Goal: Browse casually: Explore the website without a specific task or goal

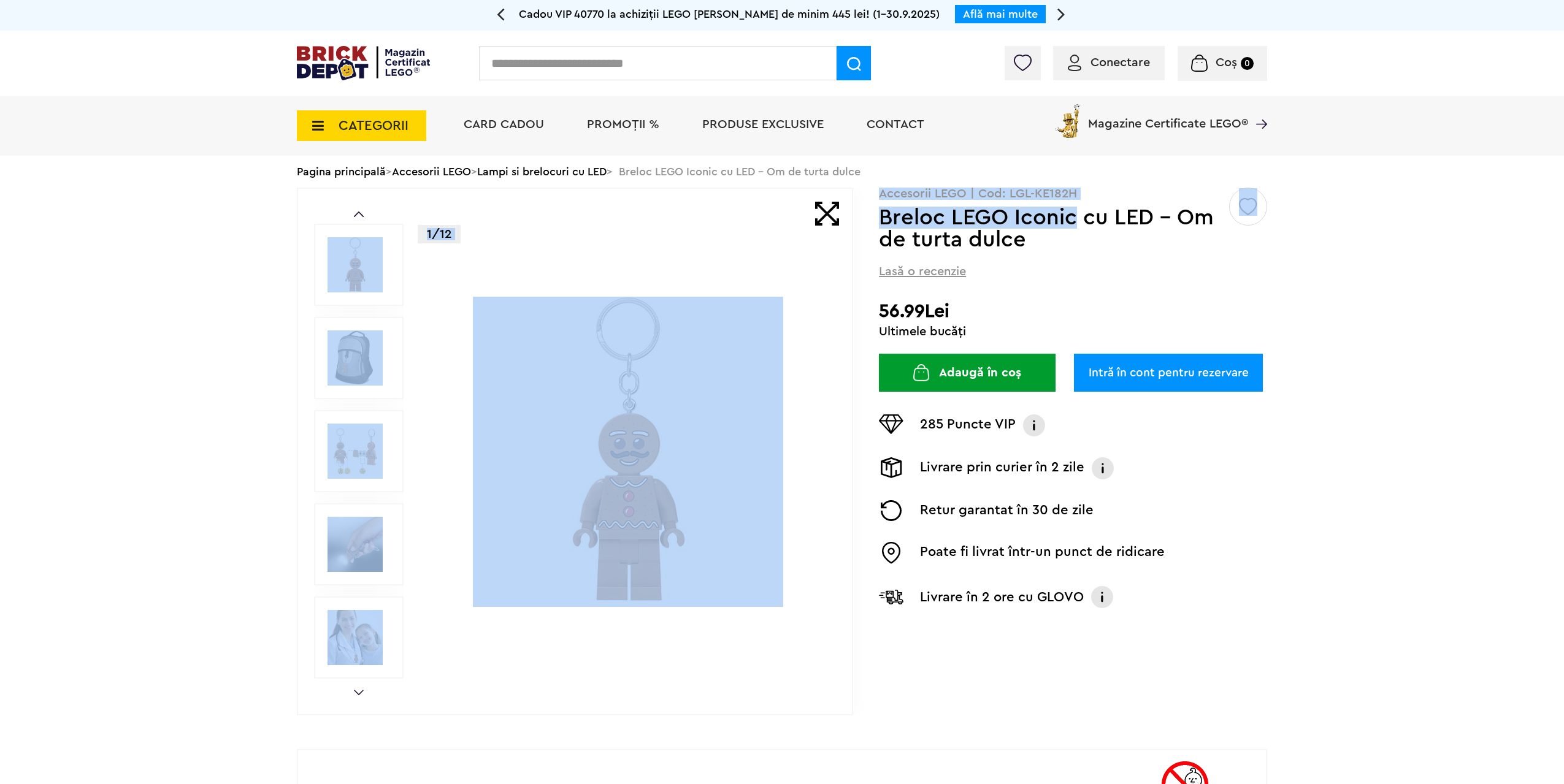
drag, startPoint x: 876, startPoint y: 217, endPoint x: 1071, endPoint y: 231, distance: 195.5
click at [1071, 231] on div "Prev Next 1/12 Creează o listă nouă Accesorii LEGO | Cod: LGL-KE182H Breloc LEG…" at bounding box center [782, 452] width 970 height 528
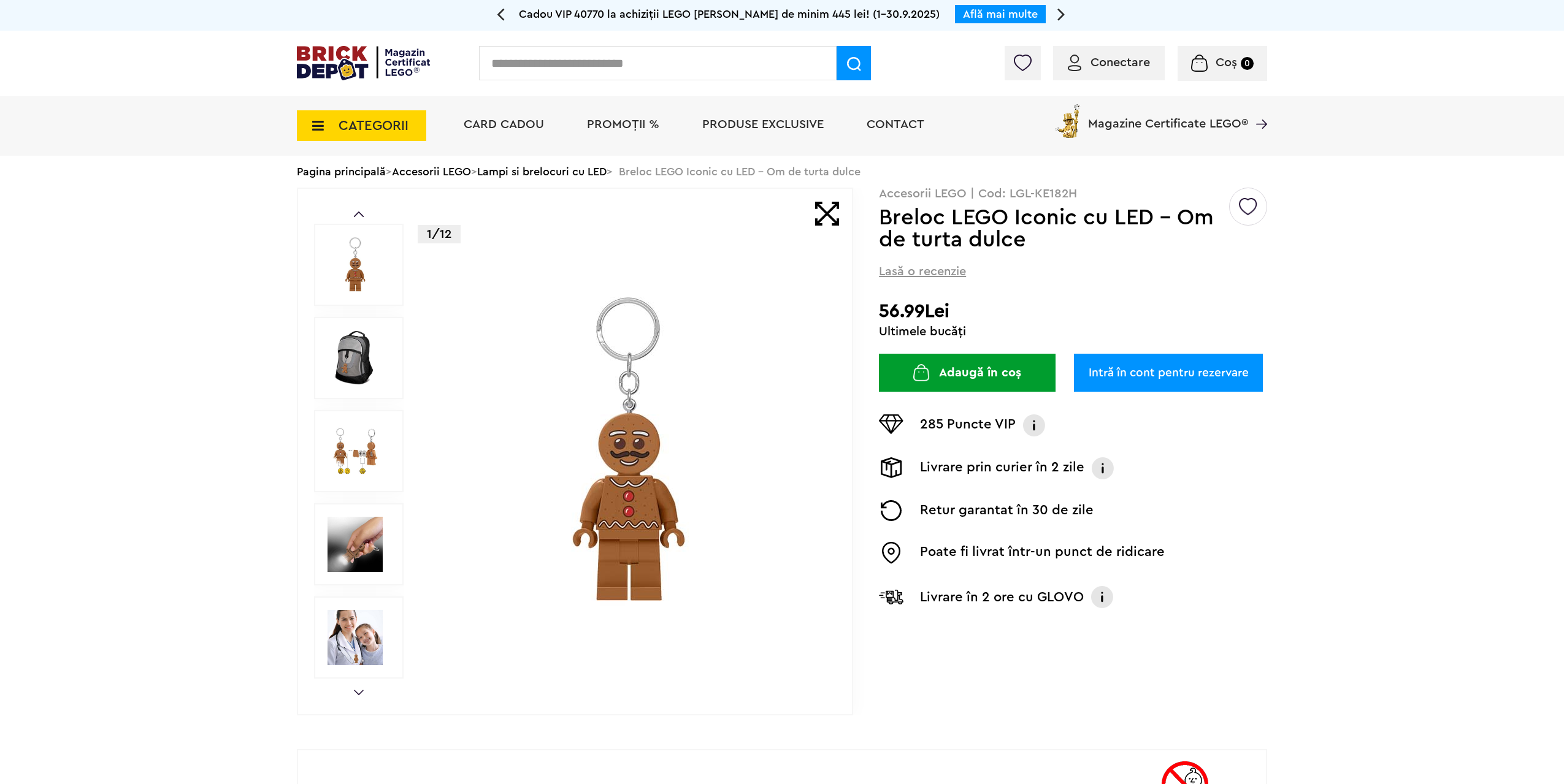
click at [1098, 254] on div "Creează o listă nouă Accesorii LEGO | Cod: LGL-KE182H Breloc LEGO Iconic cu LED…" at bounding box center [1073, 407] width 388 height 440
drag, startPoint x: 1023, startPoint y: 242, endPoint x: 879, endPoint y: 224, distance: 145.1
click at [879, 224] on h1 "Breloc LEGO Iconic cu LED - Om de turta dulce" at bounding box center [1053, 229] width 349 height 45
copy h1 "Breloc LEGO Iconic cu LED - Om de turta dulce"
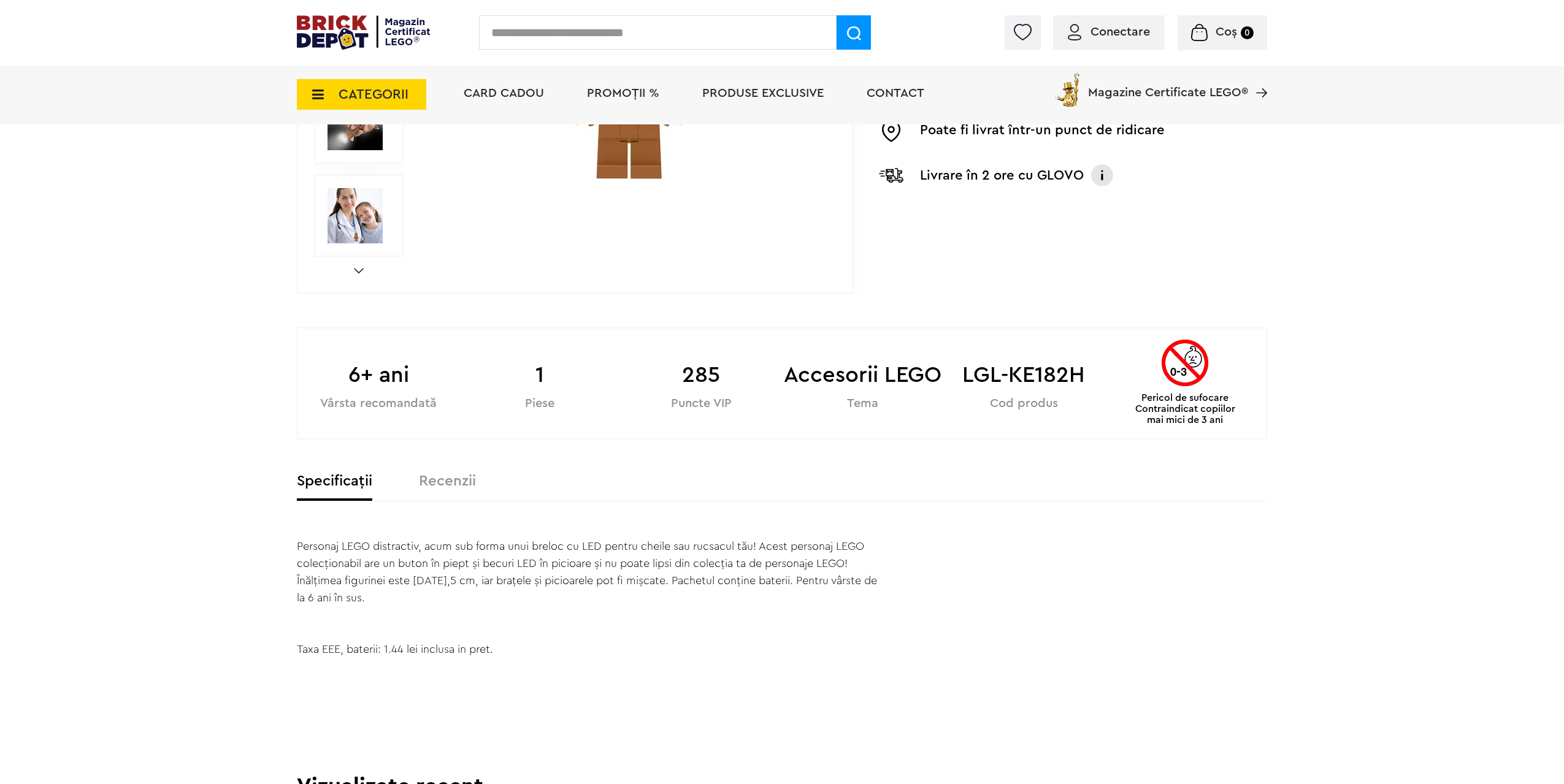
scroll to position [491, 0]
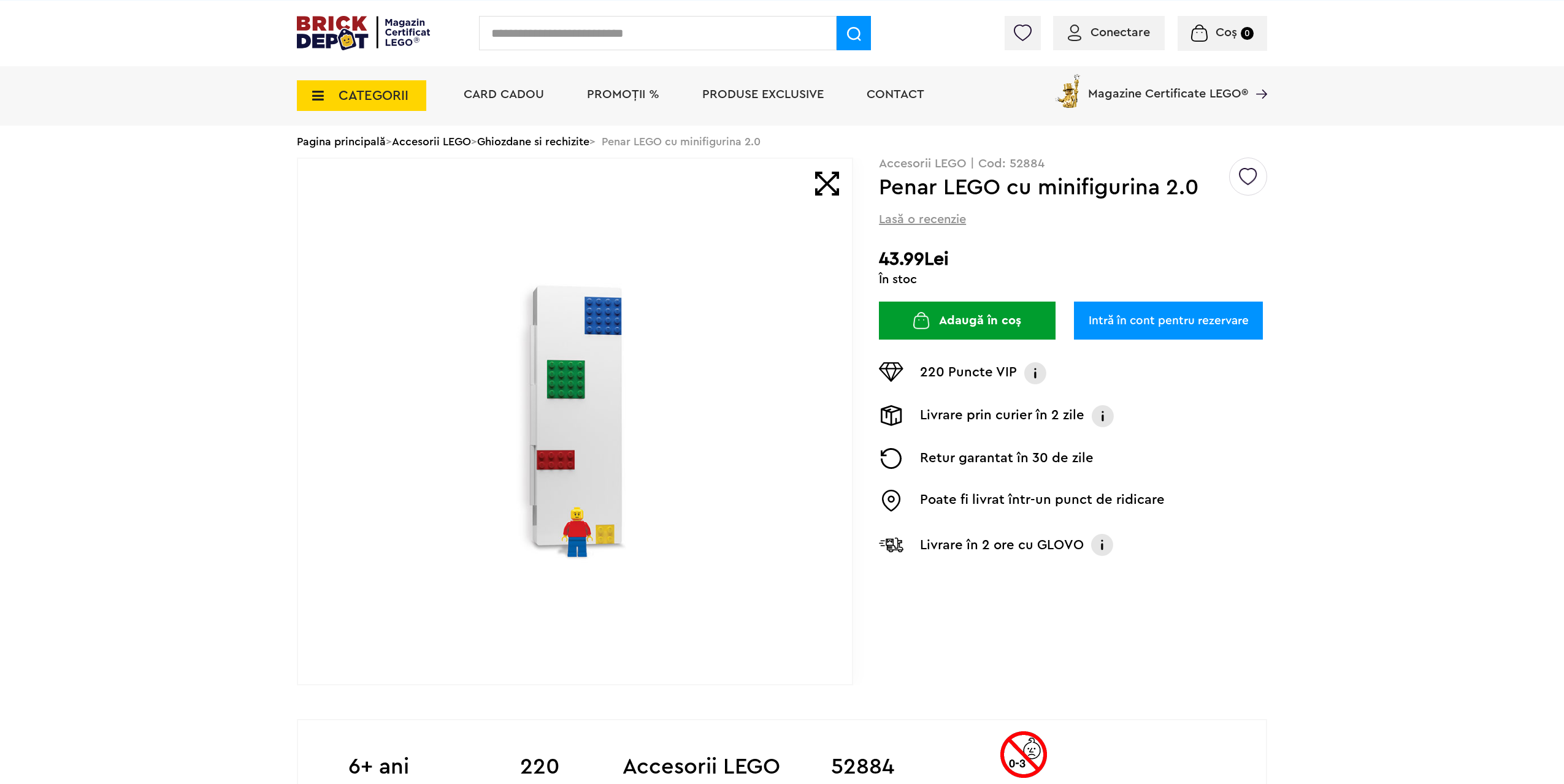
scroll to position [62, 0]
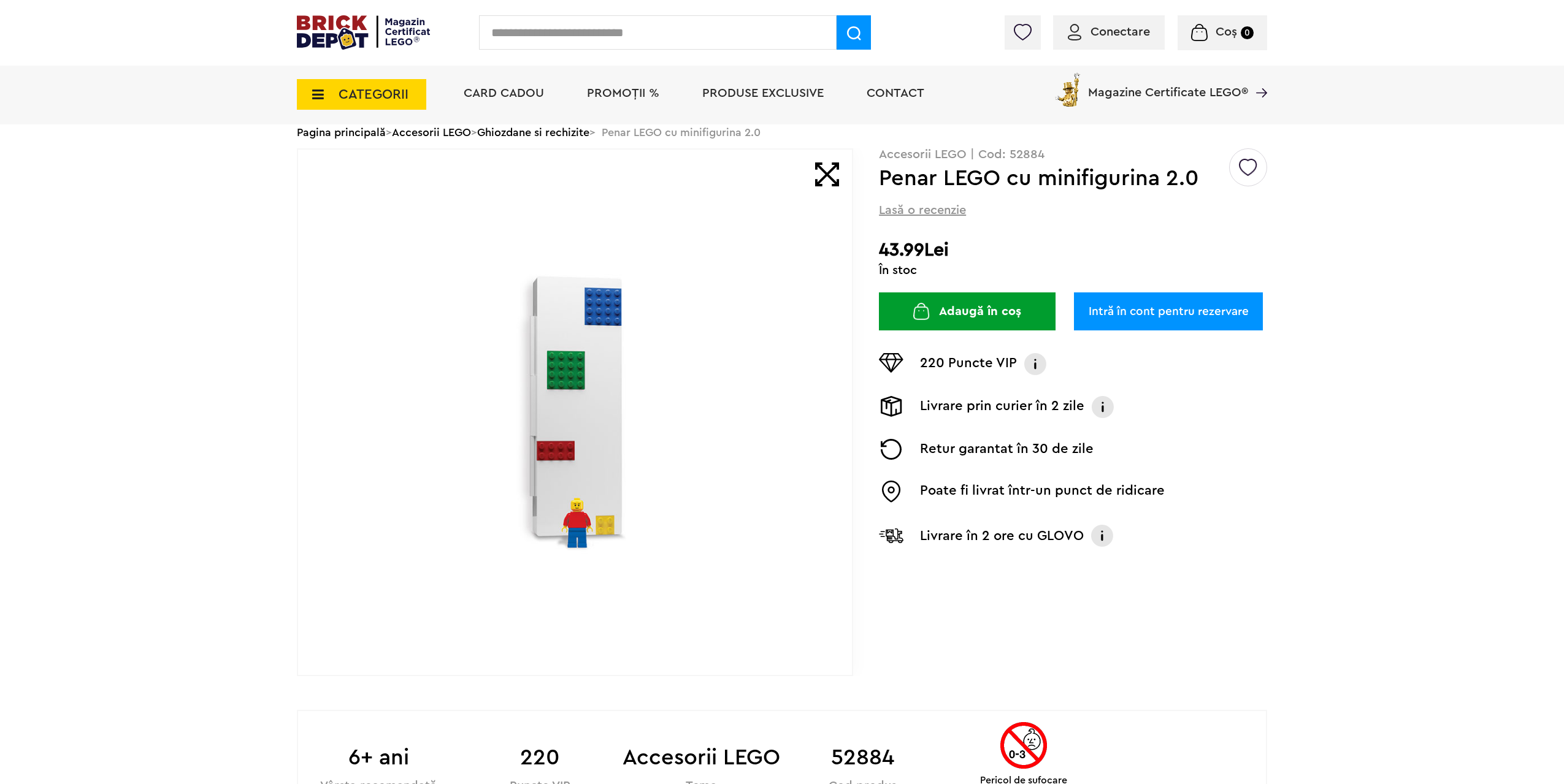
click at [585, 343] on img at bounding box center [575, 413] width 395 height 286
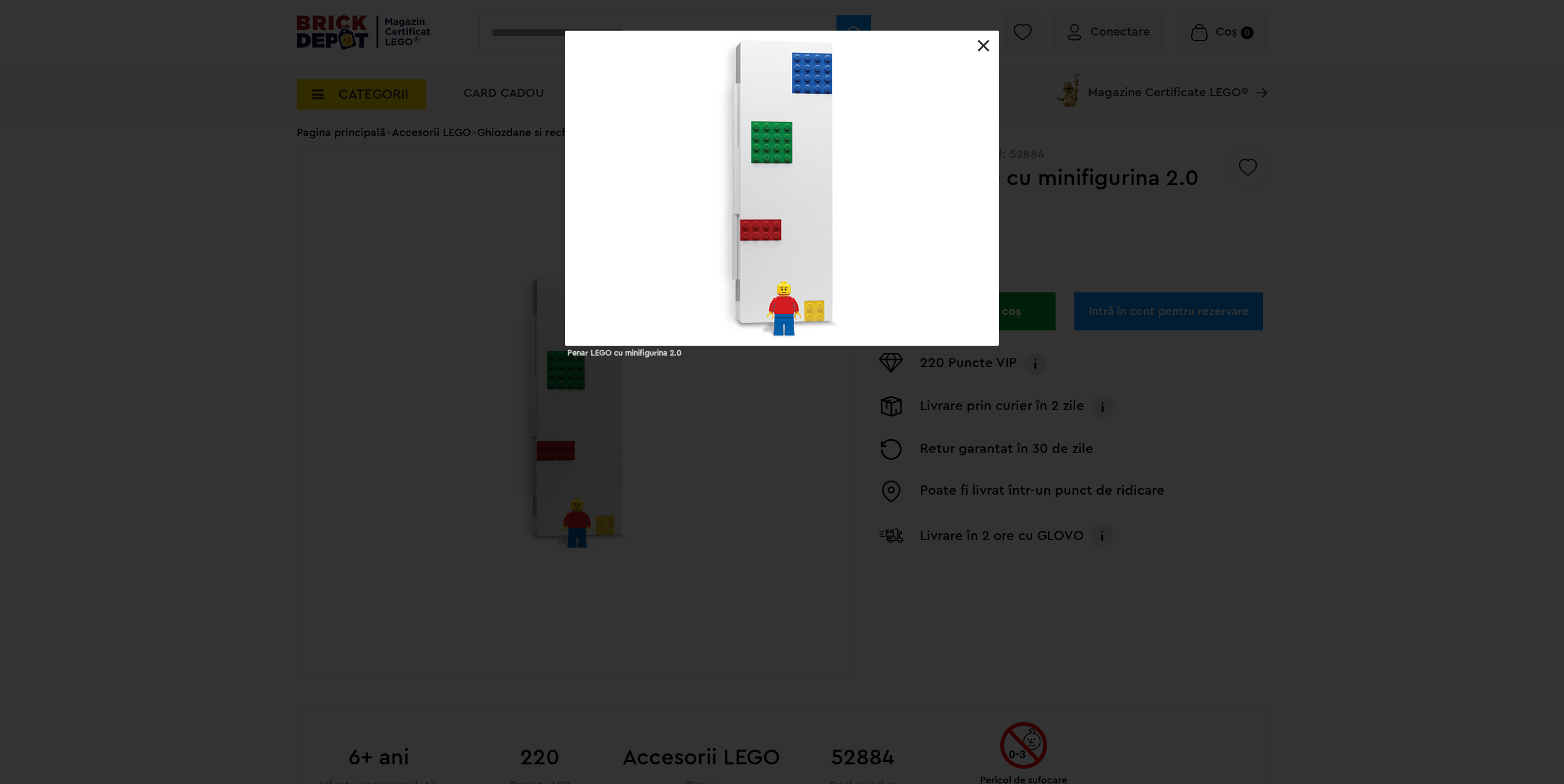
click at [982, 49] on link at bounding box center [984, 46] width 12 height 12
